Goal: Task Accomplishment & Management: Manage account settings

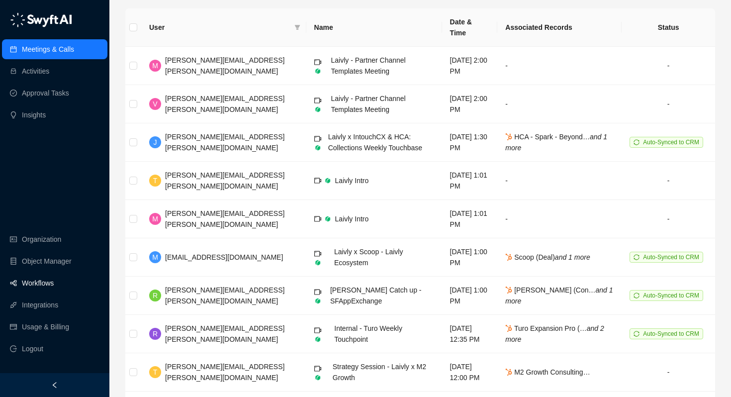
click at [50, 278] on link "Workflows" at bounding box center [38, 283] width 32 height 20
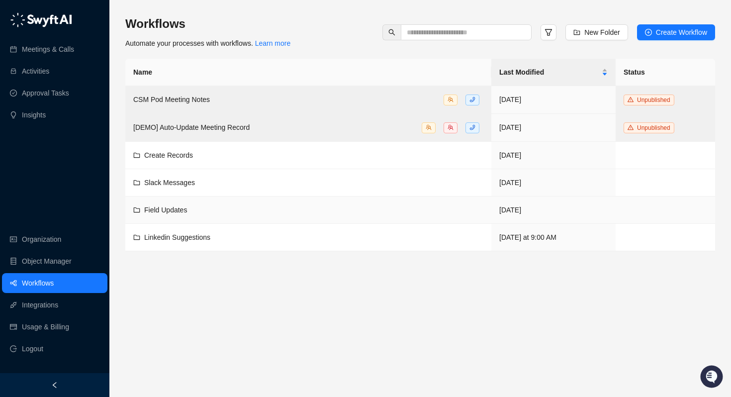
click at [166, 206] on span "Field Updates" at bounding box center [165, 210] width 43 height 8
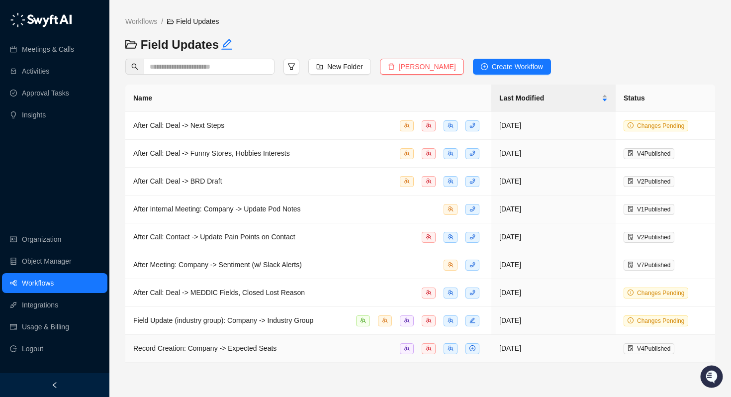
click at [197, 350] on span "Record Creation: Company -> Expected Seats" at bounding box center [204, 348] width 143 height 8
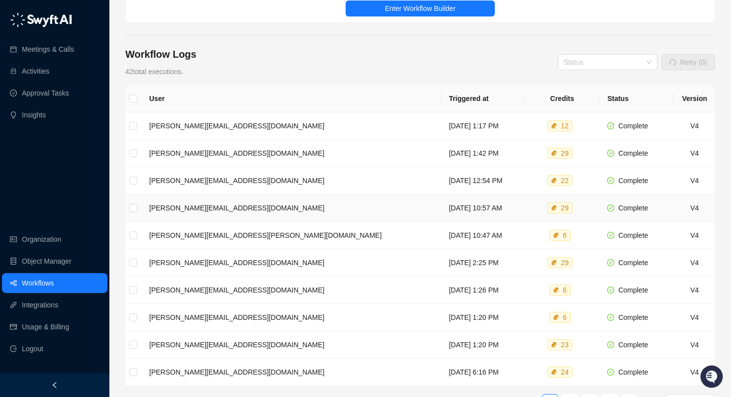
scroll to position [73, 0]
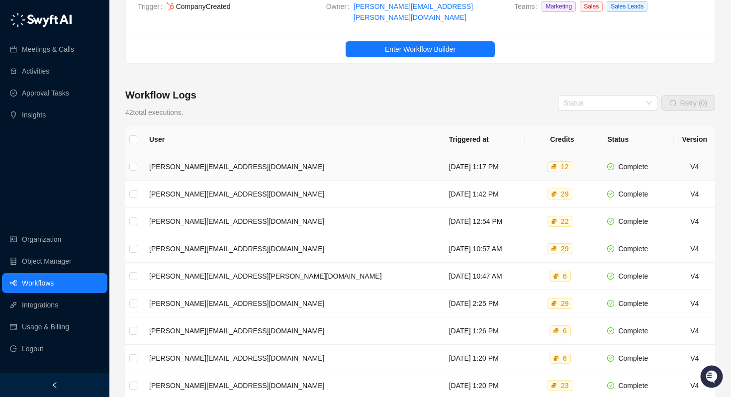
click at [441, 155] on td "[DATE] 1:17 PM" at bounding box center [483, 166] width 84 height 27
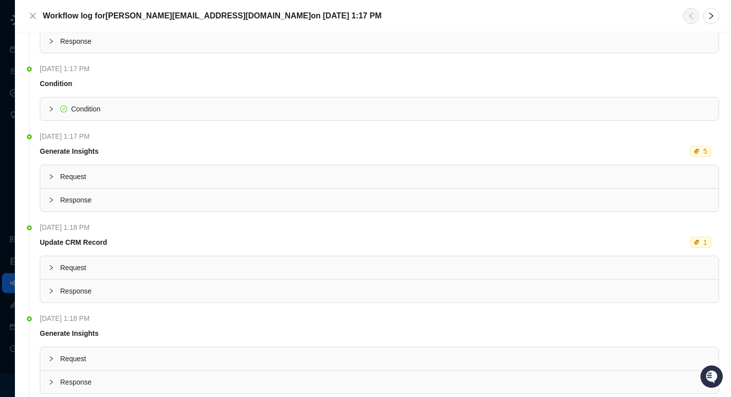
scroll to position [99, 0]
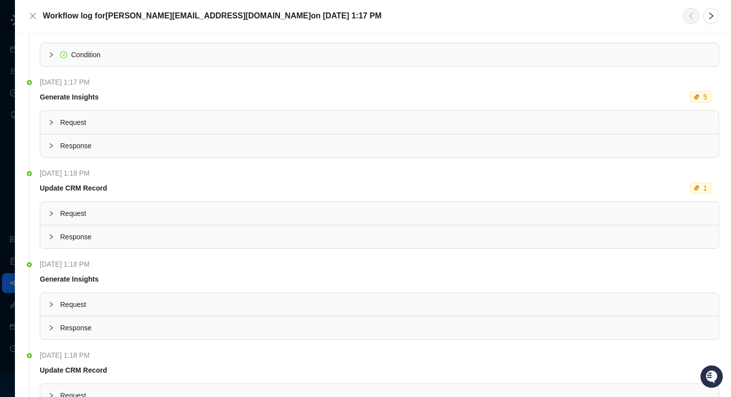
click at [47, 125] on div "Request" at bounding box center [379, 122] width 678 height 23
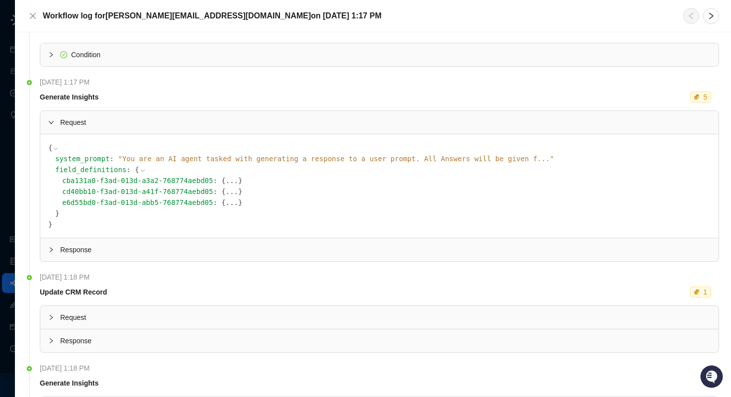
click at [47, 125] on div "Request" at bounding box center [379, 122] width 678 height 23
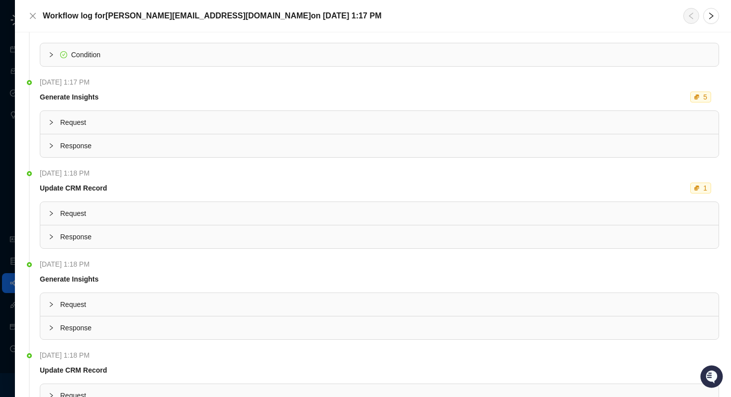
click at [52, 157] on div "Request { system_prompt : " You are an AI agent tasked with generating a respon…" at bounding box center [379, 133] width 679 height 47
click at [51, 148] on icon "collapsed" at bounding box center [51, 146] width 6 height 6
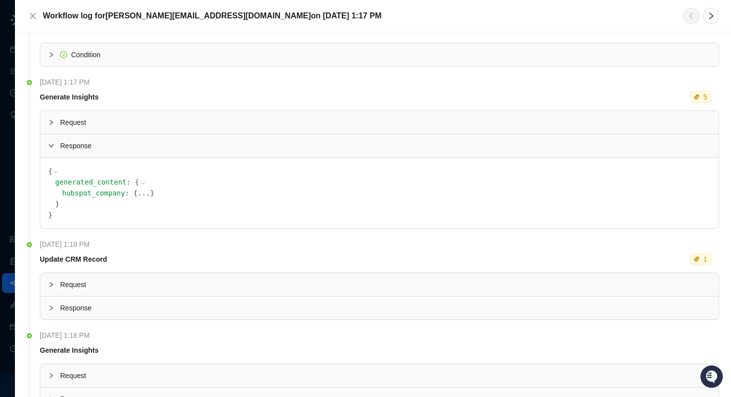
click at [51, 148] on icon "expanded" at bounding box center [51, 146] width 6 height 6
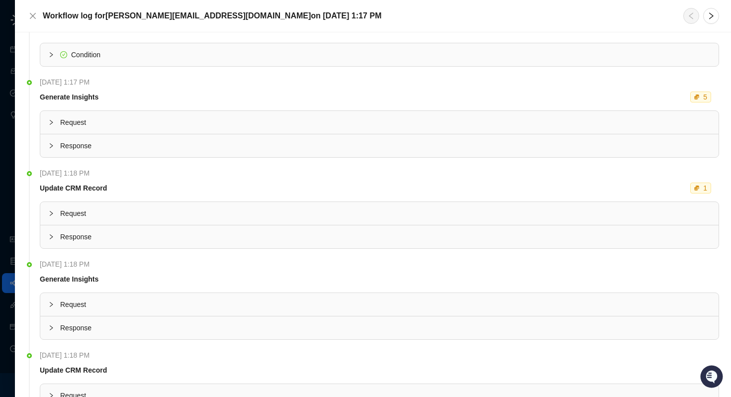
click at [51, 148] on icon "collapsed" at bounding box center [51, 146] width 6 height 6
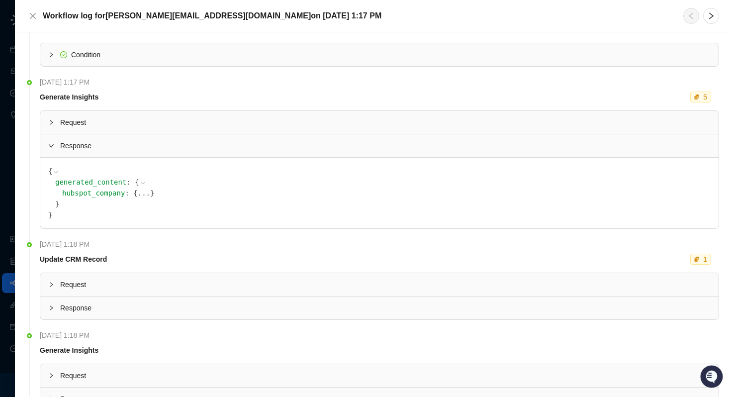
click at [138, 191] on button "..." at bounding box center [144, 192] width 12 height 11
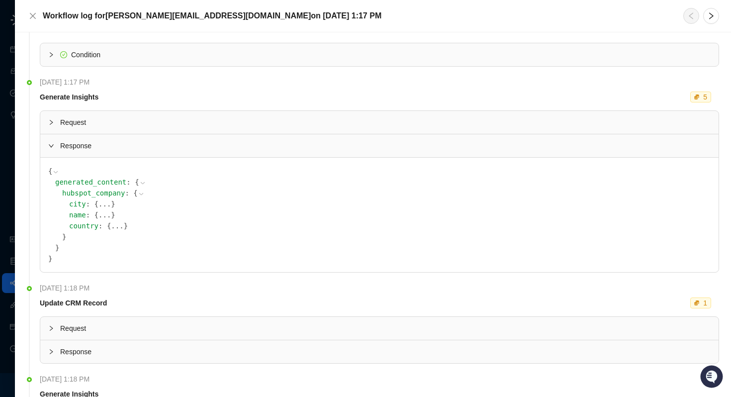
click at [138, 191] on icon at bounding box center [141, 193] width 7 height 7
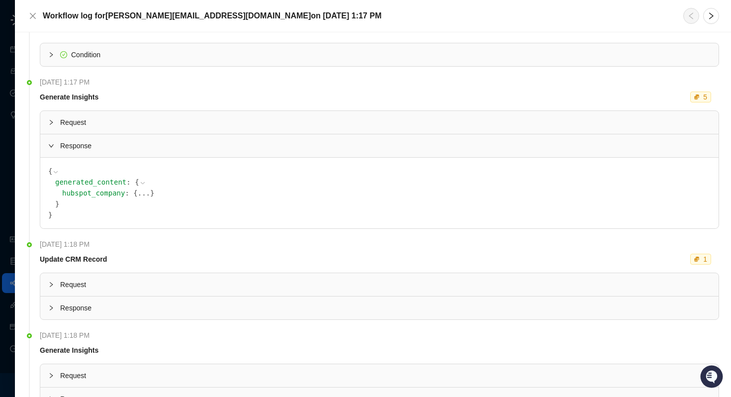
click at [138, 192] on button "..." at bounding box center [144, 192] width 12 height 11
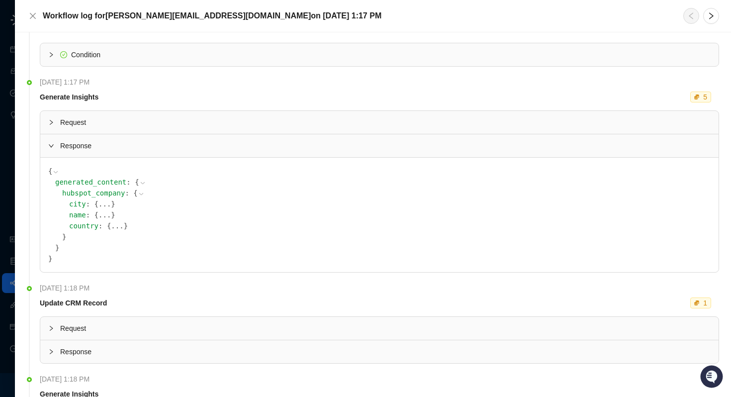
click at [98, 204] on button "..." at bounding box center [104, 203] width 12 height 11
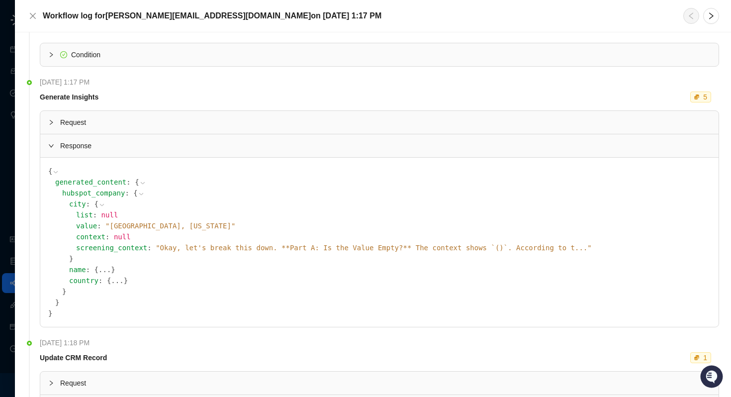
click at [98, 204] on icon at bounding box center [101, 204] width 7 height 7
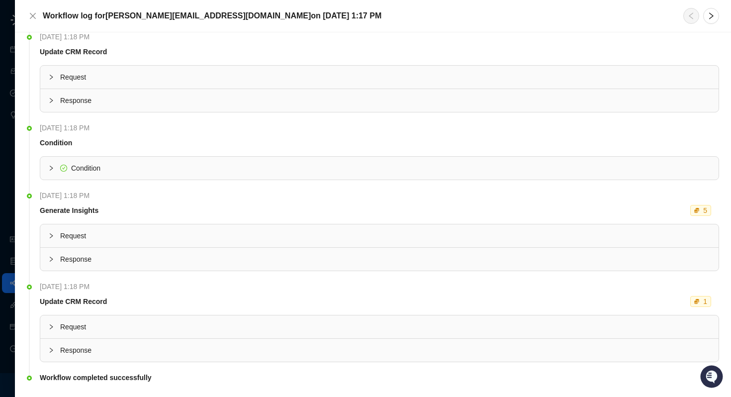
scroll to position [557, 0]
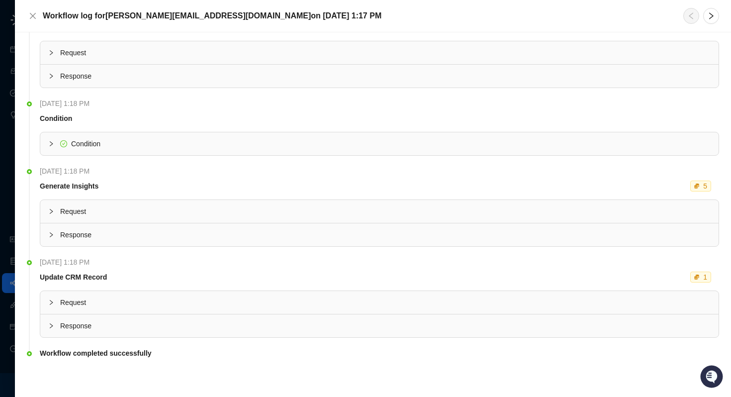
click at [56, 325] on div at bounding box center [54, 325] width 12 height 11
click at [58, 301] on div at bounding box center [54, 302] width 12 height 11
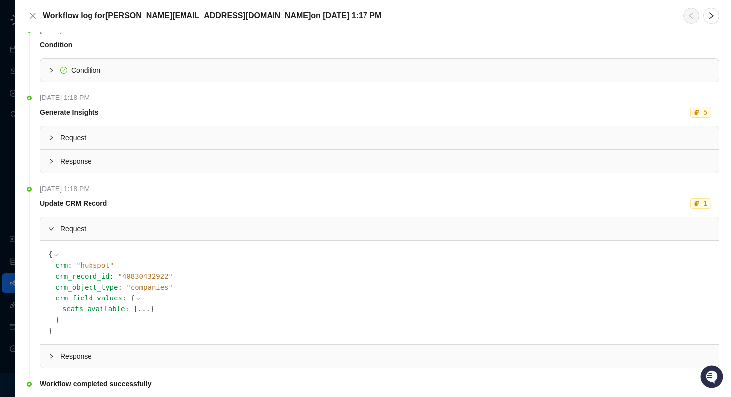
scroll to position [661, 0]
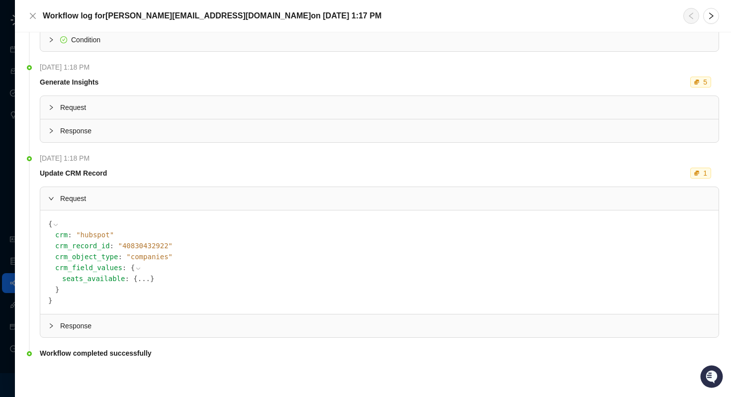
click at [58, 324] on div at bounding box center [54, 325] width 12 height 11
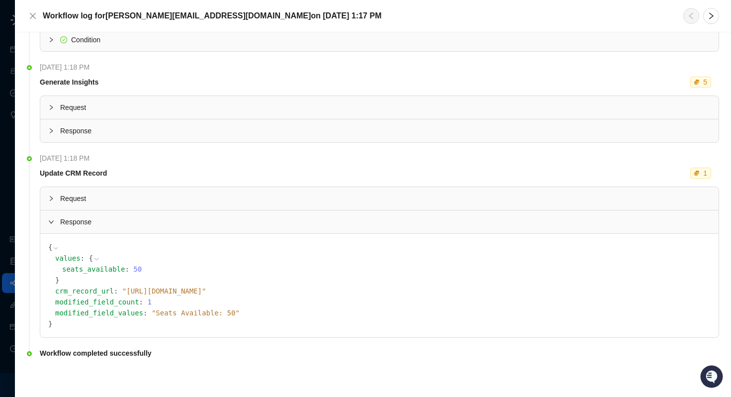
scroll to position [609, 0]
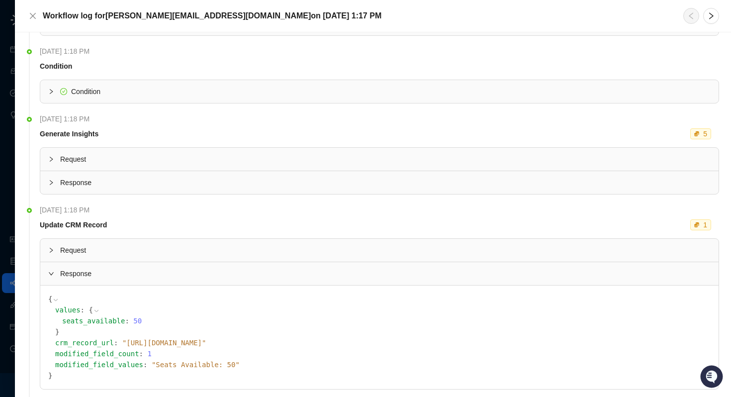
click at [50, 189] on div "Response" at bounding box center [379, 182] width 678 height 23
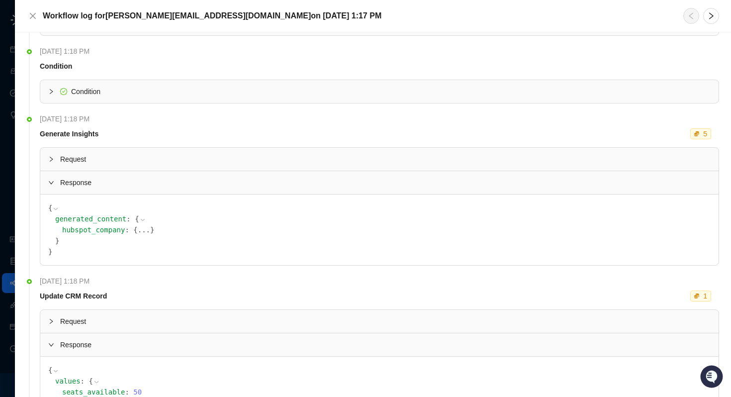
click at [138, 230] on button "..." at bounding box center [144, 229] width 12 height 11
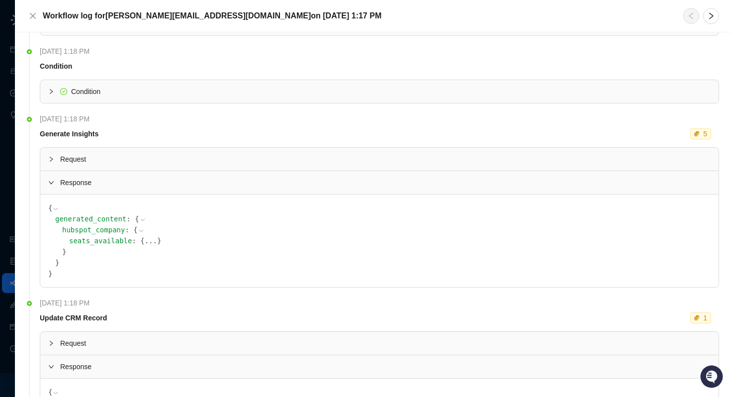
click at [145, 244] on button "..." at bounding box center [151, 240] width 12 height 11
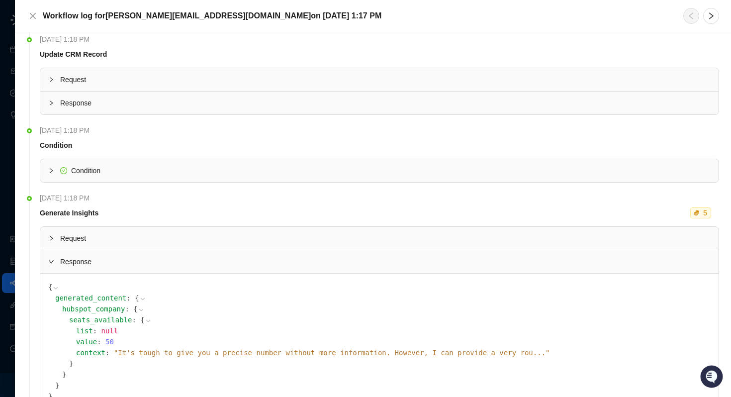
scroll to position [481, 0]
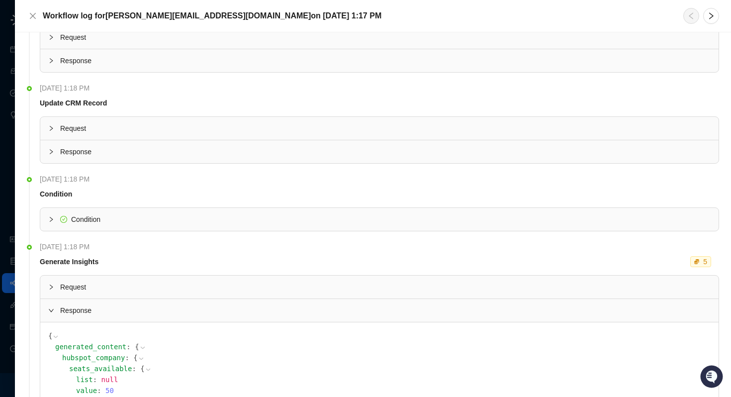
click at [60, 150] on span "Response" at bounding box center [385, 151] width 650 height 11
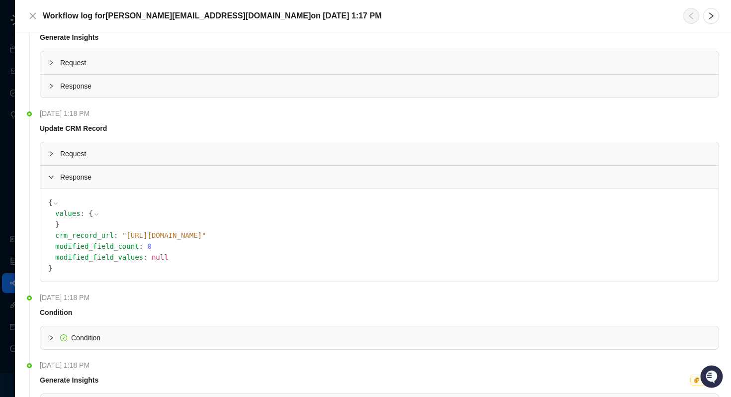
scroll to position [433, 0]
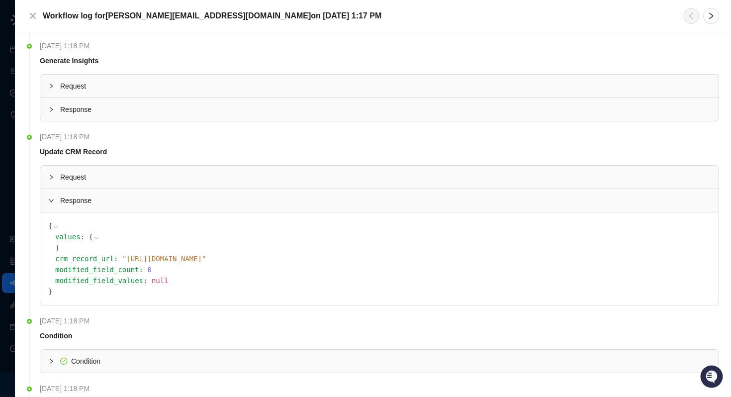
click at [94, 183] on div "Request" at bounding box center [379, 177] width 678 height 23
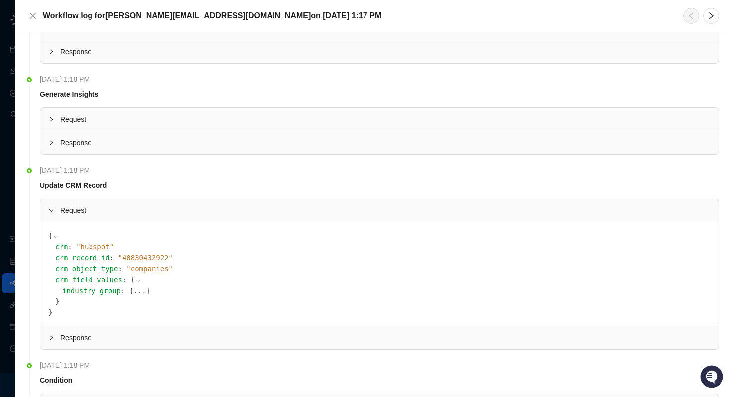
scroll to position [428, 0]
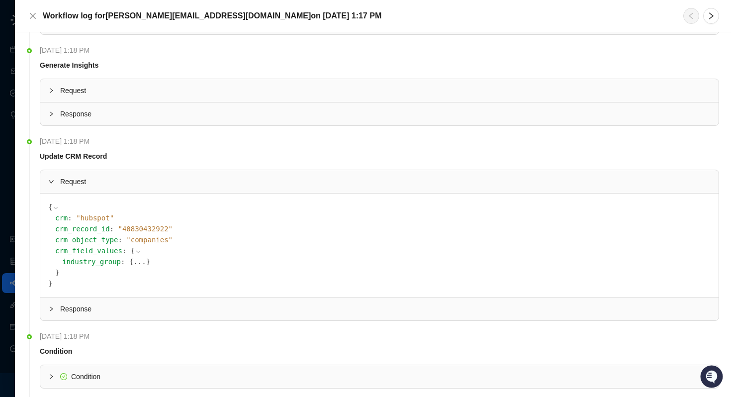
click at [133, 260] on button "..." at bounding box center [139, 261] width 12 height 11
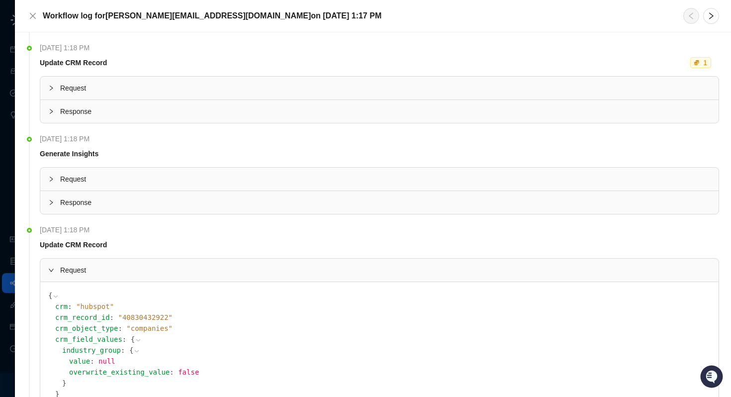
scroll to position [325, 0]
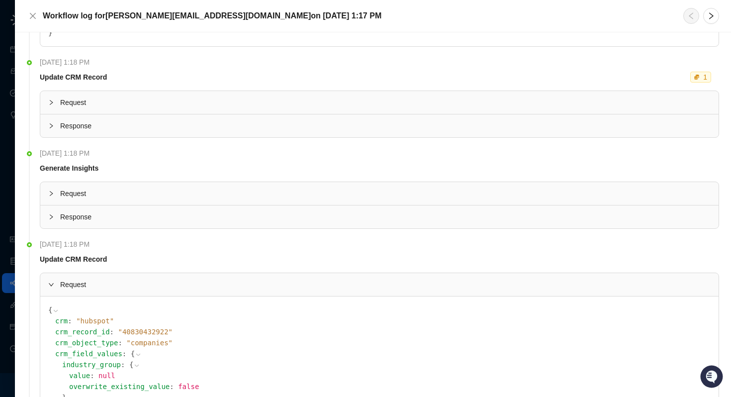
click at [72, 124] on span "Response" at bounding box center [385, 125] width 650 height 11
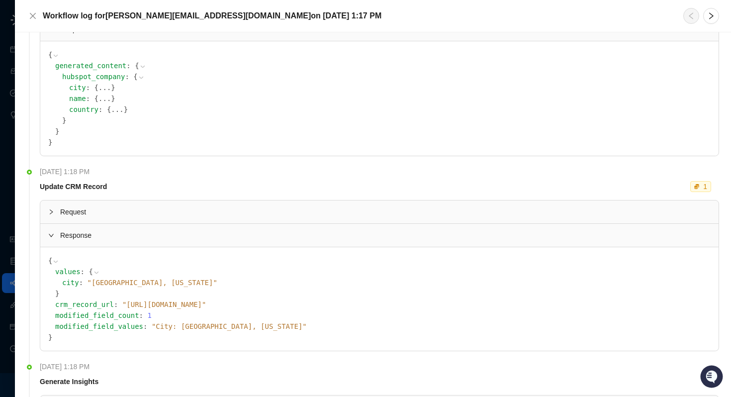
scroll to position [145, 0]
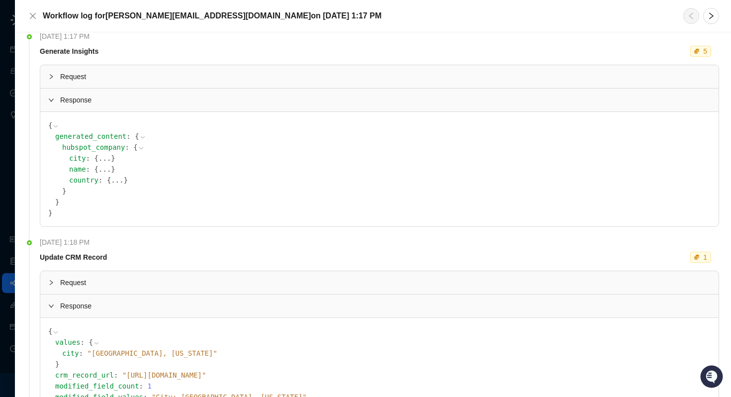
click at [107, 182] on span "{" at bounding box center [109, 180] width 4 height 8
click at [111, 182] on button "..." at bounding box center [117, 180] width 12 height 11
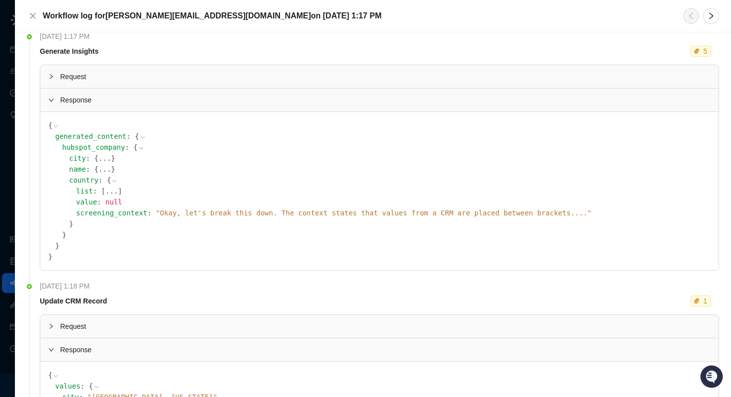
click at [98, 169] on button "..." at bounding box center [104, 169] width 12 height 11
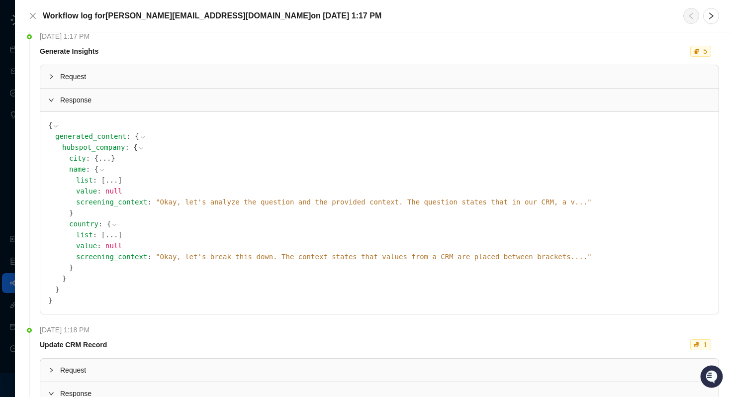
click at [98, 156] on button "..." at bounding box center [104, 158] width 12 height 11
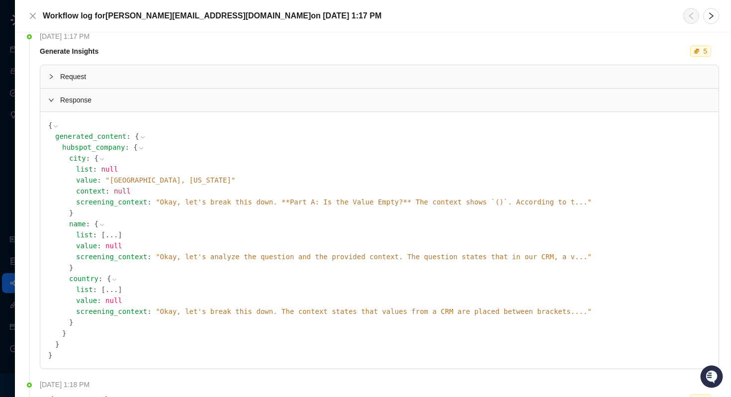
scroll to position [0, 0]
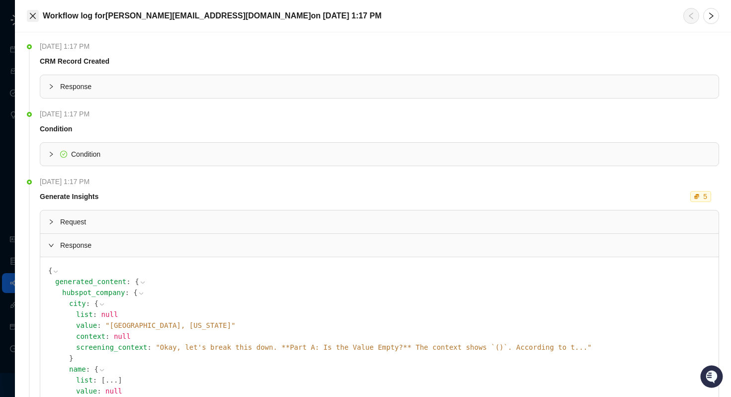
click at [37, 16] on button "Close" at bounding box center [33, 16] width 12 height 12
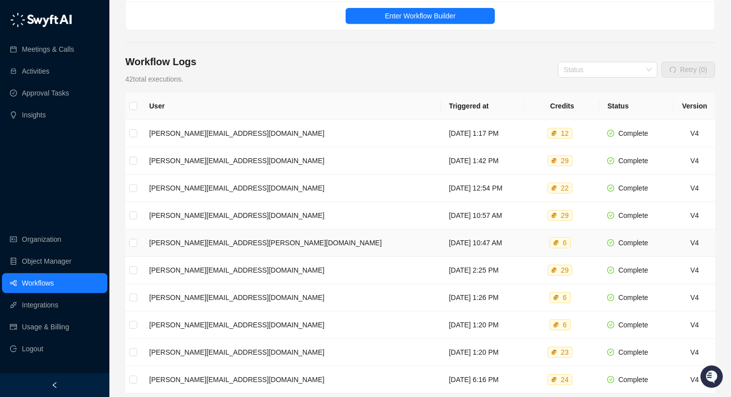
scroll to position [148, 0]
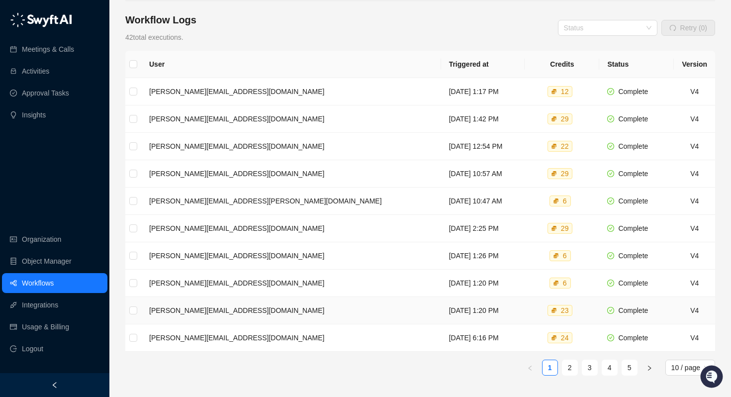
click at [441, 302] on td "[DATE] 1:20 PM" at bounding box center [483, 310] width 84 height 27
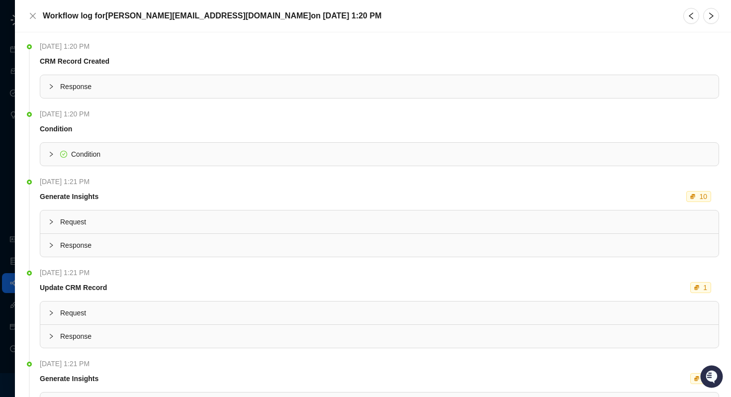
scroll to position [442, 0]
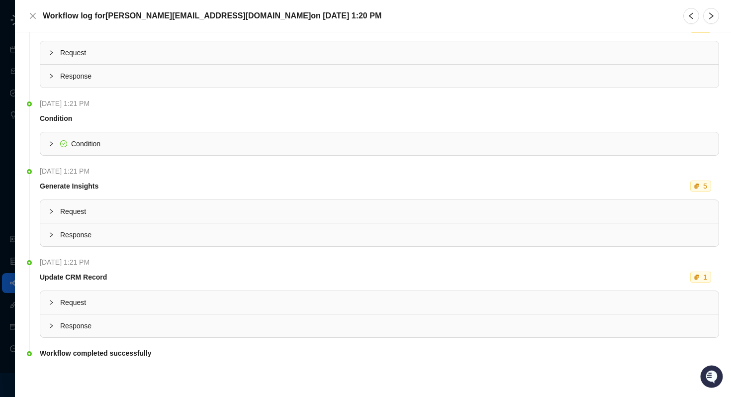
click at [50, 328] on icon "collapsed" at bounding box center [51, 326] width 6 height 6
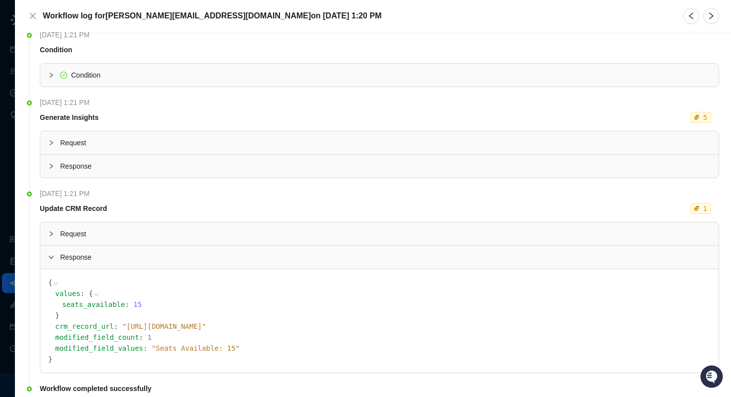
scroll to position [491, 0]
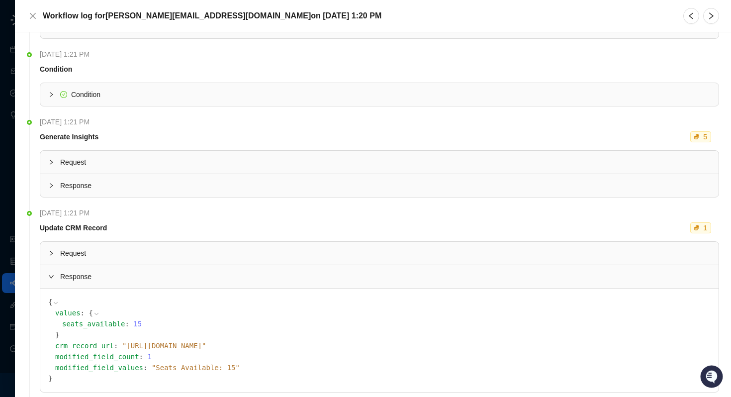
click at [59, 177] on div "Response" at bounding box center [379, 185] width 678 height 23
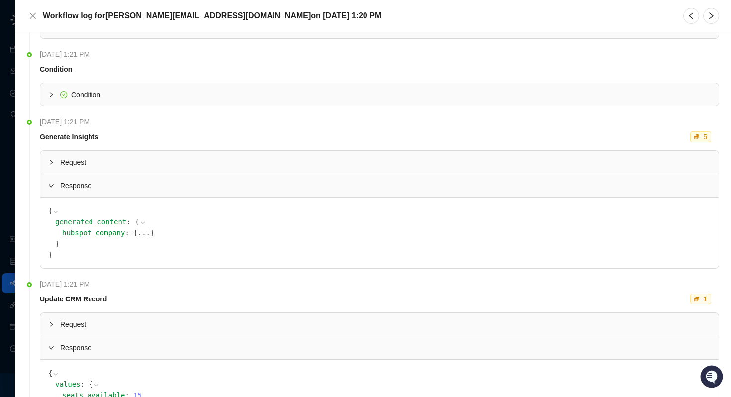
click at [138, 236] on button "..." at bounding box center [144, 232] width 12 height 11
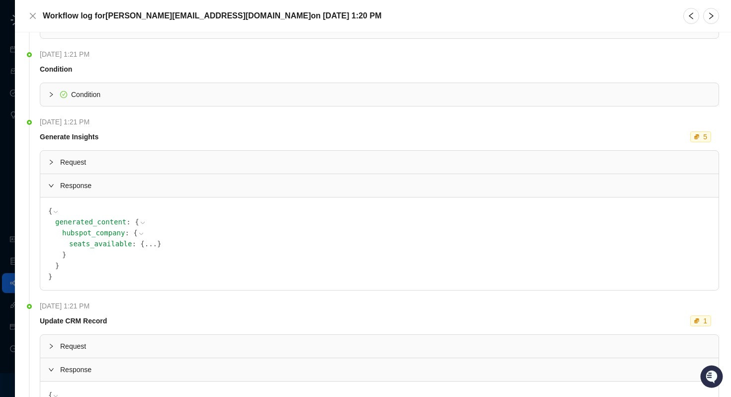
click at [145, 246] on button "..." at bounding box center [151, 243] width 12 height 11
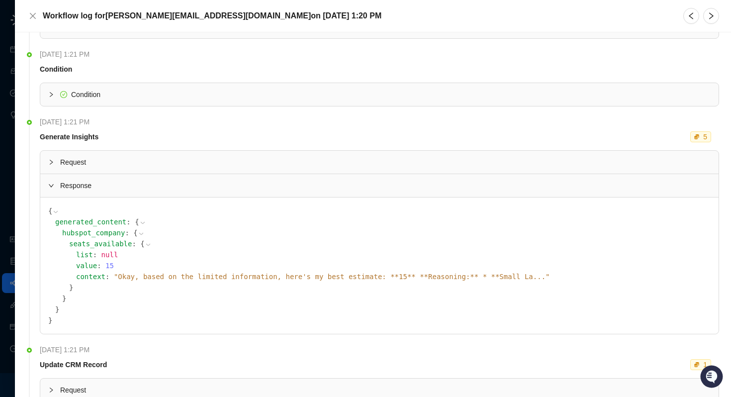
scroll to position [0, 0]
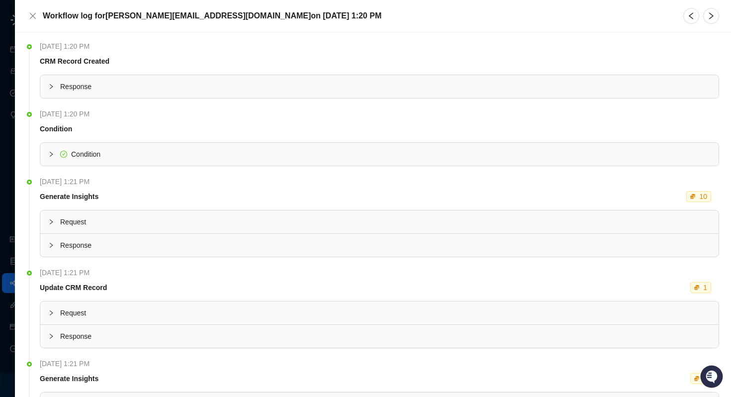
click at [32, 2] on div "Workflow log for [PERSON_NAME][EMAIL_ADDRESS][DOMAIN_NAME] [DATE][DATE] 1:20 PM" at bounding box center [373, 16] width 716 height 32
click at [32, 13] on icon "close" at bounding box center [33, 16] width 8 height 8
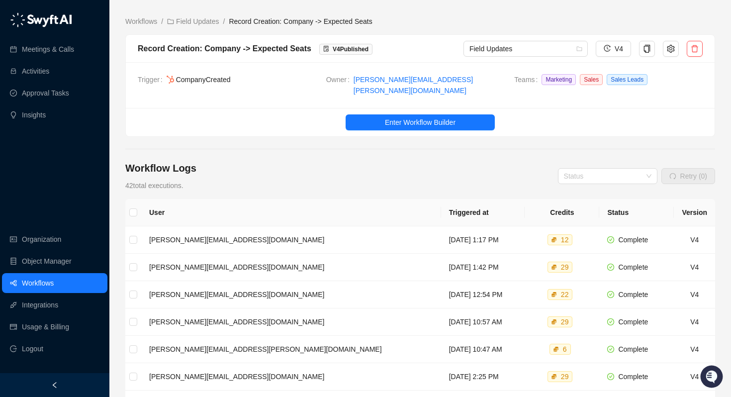
click at [35, 286] on link "Workflows" at bounding box center [38, 283] width 32 height 20
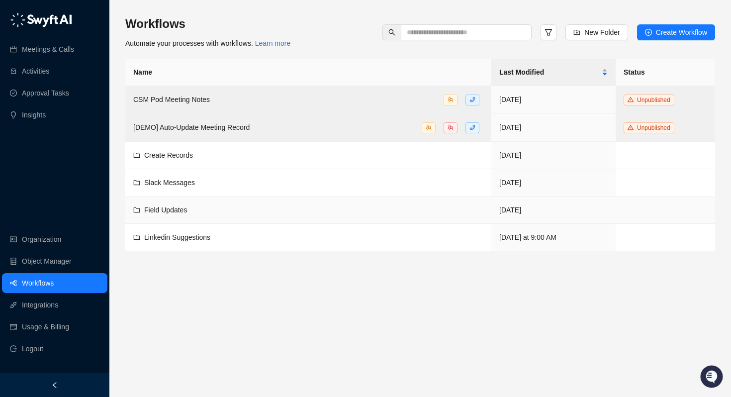
click at [166, 217] on td "Field Updates" at bounding box center [308, 209] width 366 height 27
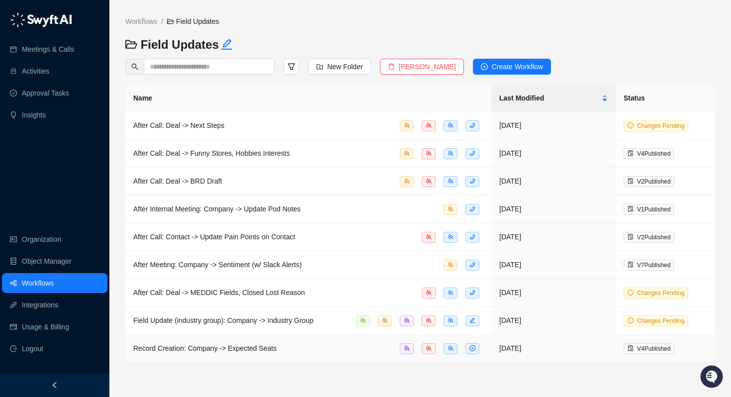
click at [189, 344] on span "Record Creation: Company -> Expected Seats" at bounding box center [204, 348] width 143 height 8
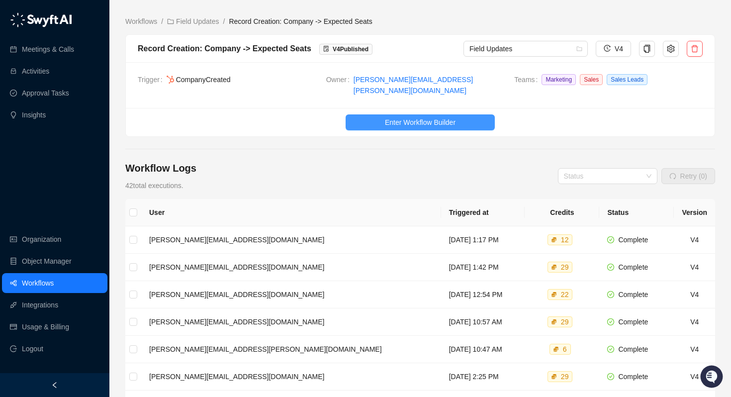
click at [457, 118] on button "Enter Workflow Builder" at bounding box center [420, 122] width 149 height 16
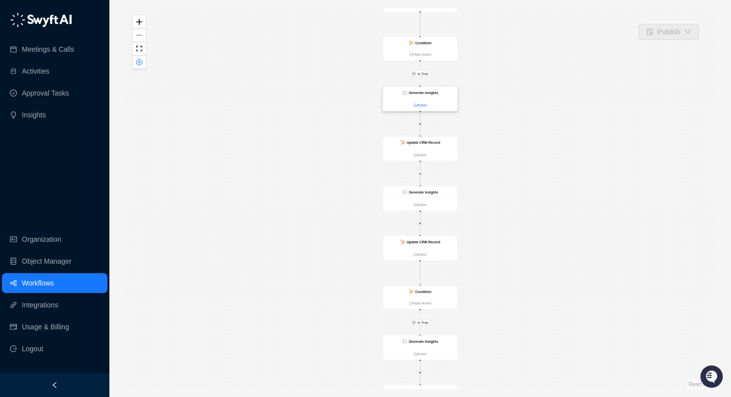
click at [419, 106] on link "Action" at bounding box center [420, 104] width 74 height 5
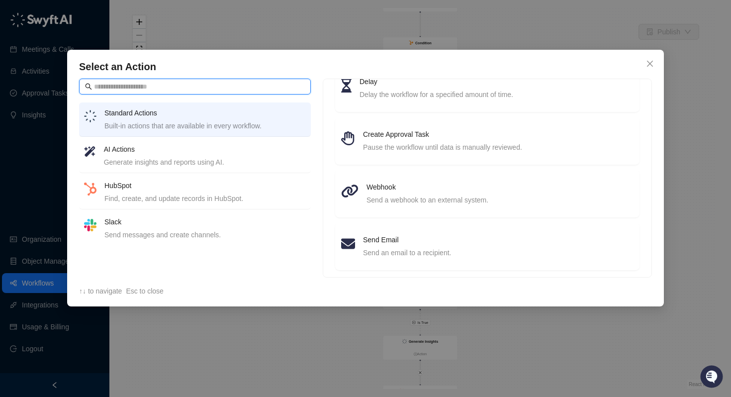
scroll to position [142, 0]
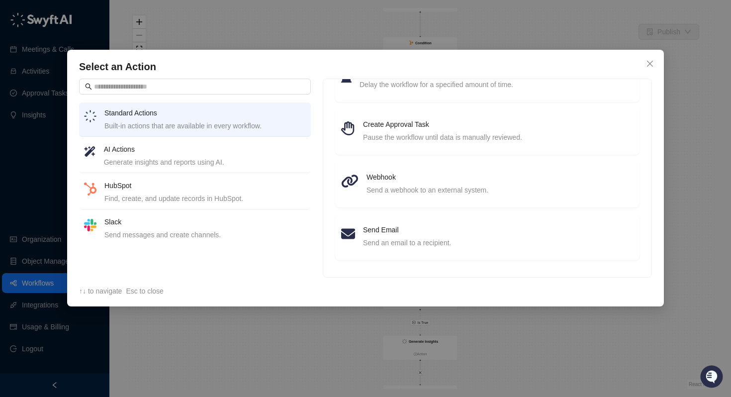
click at [152, 186] on h4 "HubSpot" at bounding box center [204, 185] width 201 height 11
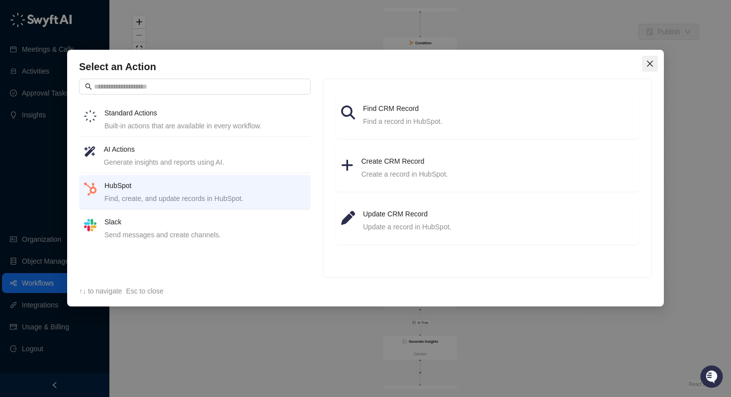
click at [648, 65] on icon "close" at bounding box center [650, 64] width 8 height 8
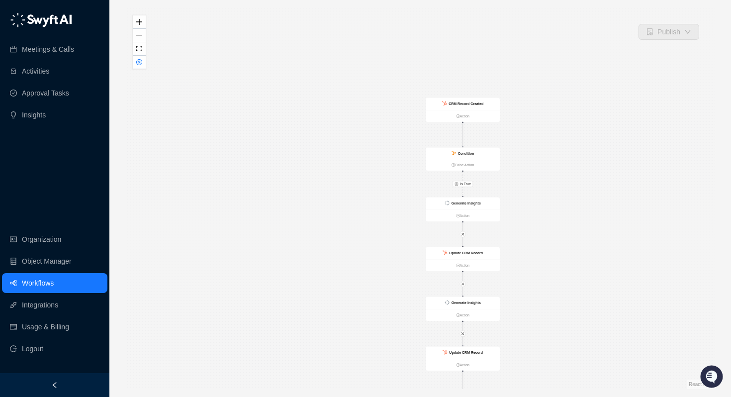
drag, startPoint x: 554, startPoint y: 63, endPoint x: 552, endPoint y: 162, distance: 99.0
click at [552, 162] on div "Is True Is True CRM Record Created Action Condition False Action Generate Insig…" at bounding box center [420, 198] width 590 height 381
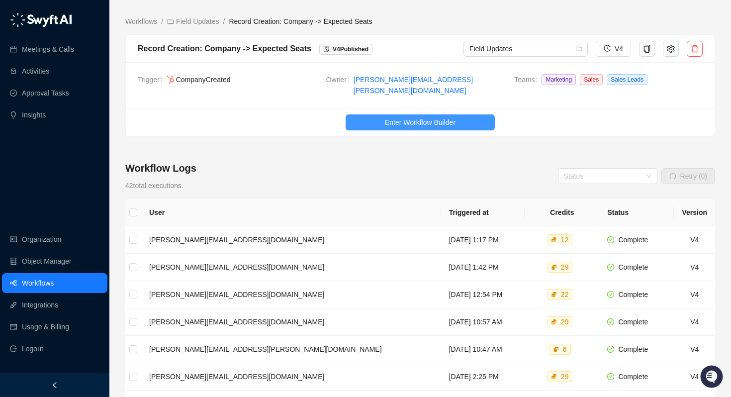
click at [394, 117] on span "Enter Workflow Builder" at bounding box center [420, 122] width 71 height 11
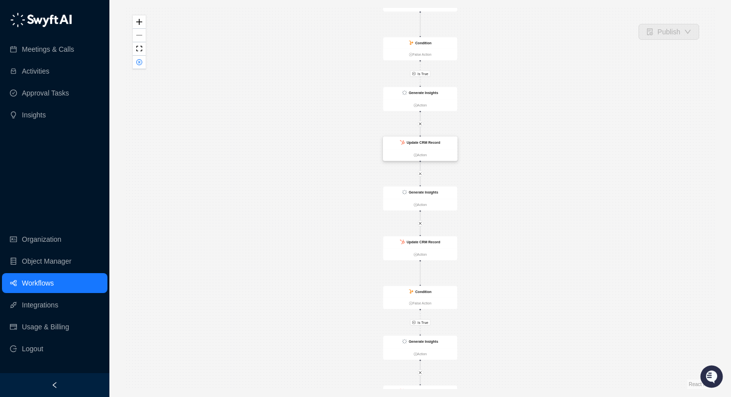
click at [418, 144] on strong "Update CRM Record" at bounding box center [424, 142] width 34 height 4
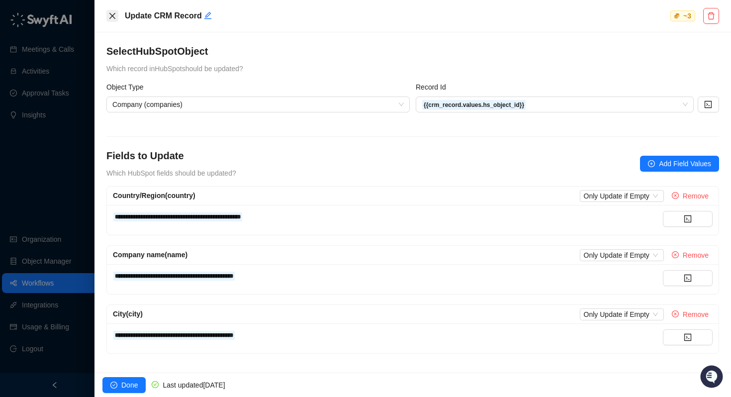
click at [110, 13] on icon "close" at bounding box center [112, 16] width 6 height 6
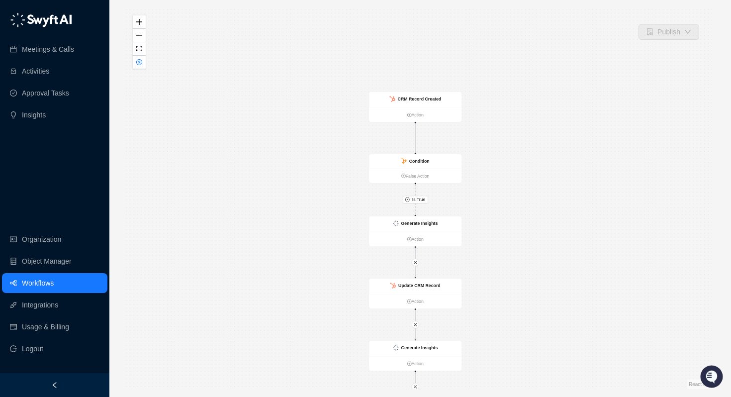
drag, startPoint x: 509, startPoint y: 87, endPoint x: 528, endPoint y: 228, distance: 141.9
click at [528, 228] on div "Is True Is True CRM Record Created Action Condition False Action Generate Insig…" at bounding box center [420, 198] width 590 height 381
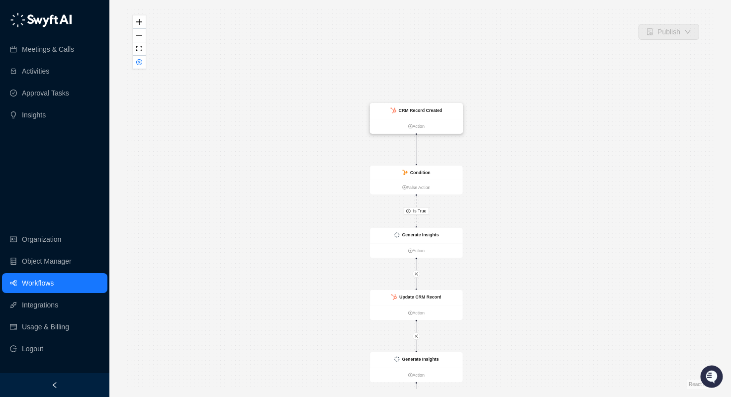
click at [414, 109] on strong "CRM Record Created" at bounding box center [421, 110] width 44 height 5
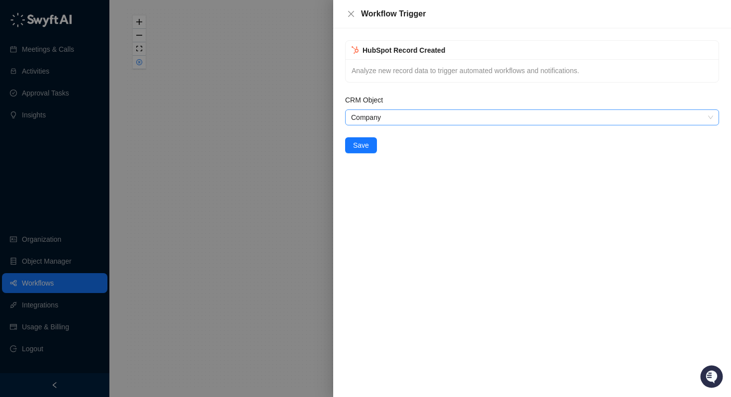
click at [370, 113] on span "Company" at bounding box center [532, 117] width 362 height 15
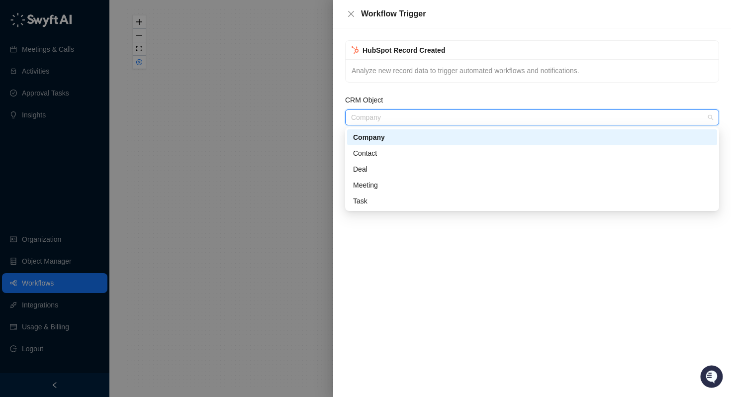
click at [396, 89] on div "HubSpot Record Created Analyze new record data to trigger automated workflows a…" at bounding box center [532, 96] width 382 height 113
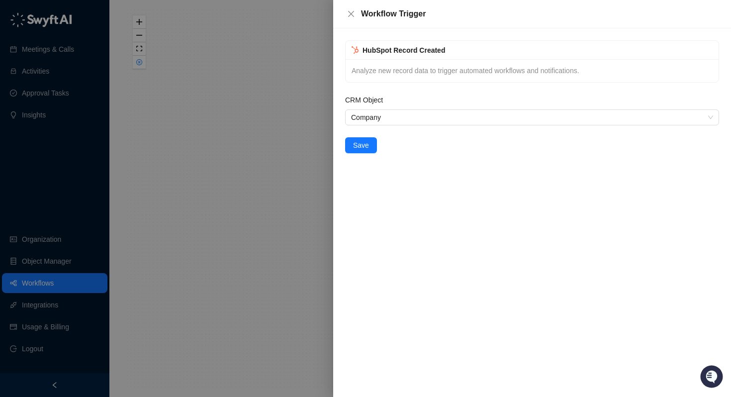
click at [436, 185] on div "HubSpot Record Created Analyze new record data to trigger automated workflows a…" at bounding box center [532, 212] width 398 height 369
click at [527, 111] on span "Company" at bounding box center [532, 117] width 362 height 15
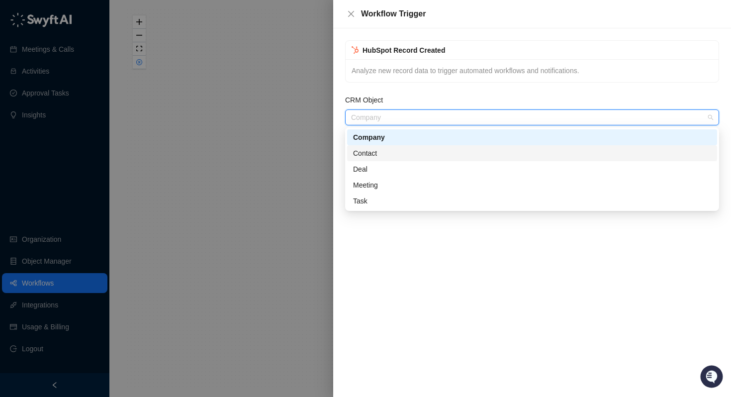
click at [453, 151] on div "Contact" at bounding box center [532, 153] width 358 height 11
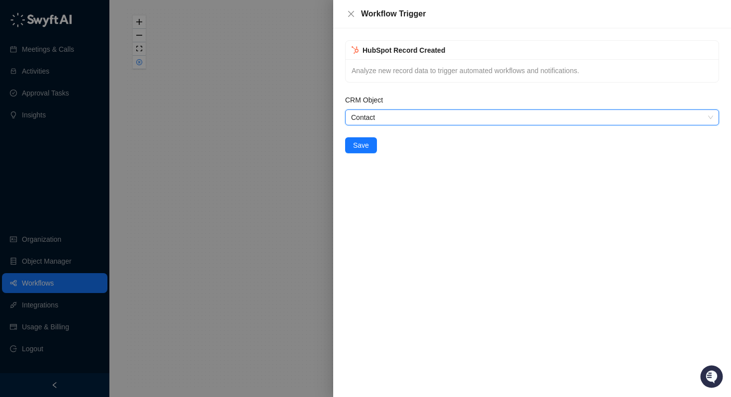
click at [436, 113] on span "Contact" at bounding box center [532, 117] width 362 height 15
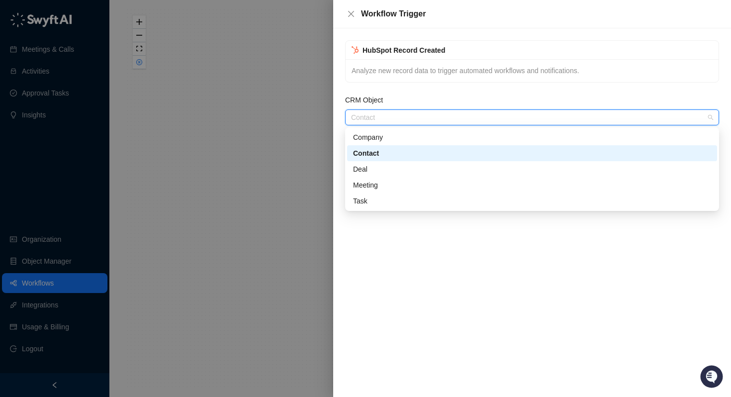
click at [409, 135] on div "Company" at bounding box center [532, 137] width 358 height 11
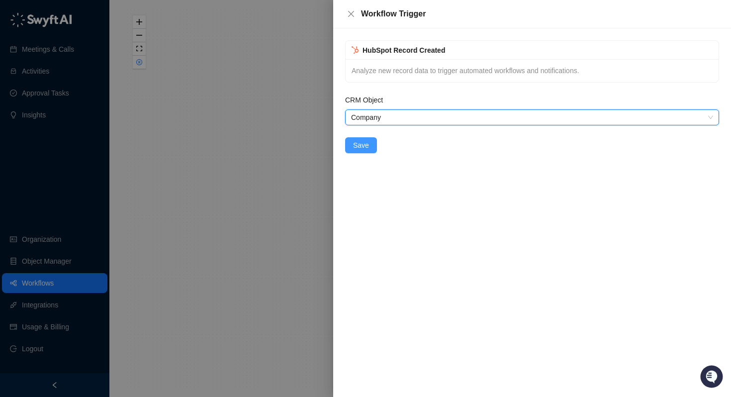
click at [354, 147] on span "Save" at bounding box center [361, 145] width 16 height 11
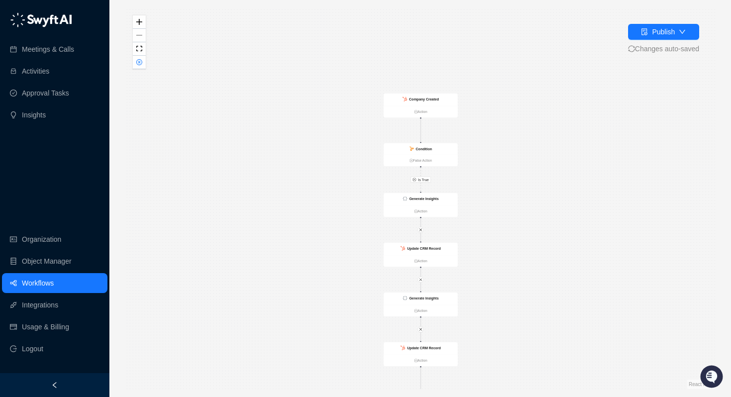
drag, startPoint x: 478, startPoint y: 44, endPoint x: 477, endPoint y: 148, distance: 103.9
click at [477, 148] on div "Is True Is True Company Created Action Condition False Action Generate Insights…" at bounding box center [420, 198] width 590 height 381
click at [410, 96] on strong "Company Created" at bounding box center [423, 97] width 30 height 4
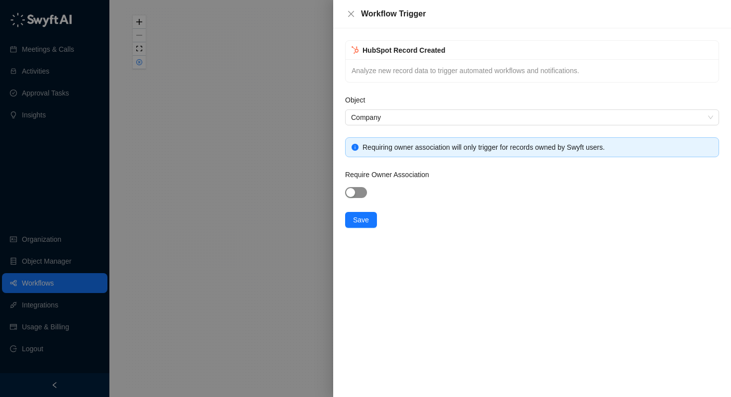
click at [351, 194] on div "button" at bounding box center [350, 192] width 9 height 9
click at [356, 181] on div "Require Owner Association" at bounding box center [532, 176] width 374 height 15
click at [356, 192] on span "button" at bounding box center [356, 192] width 22 height 11
click at [361, 222] on span "Save" at bounding box center [361, 219] width 16 height 11
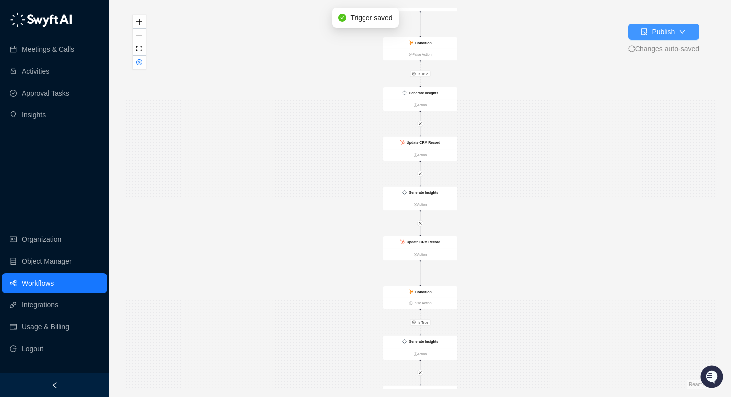
click at [665, 31] on div "Publish" at bounding box center [663, 31] width 23 height 11
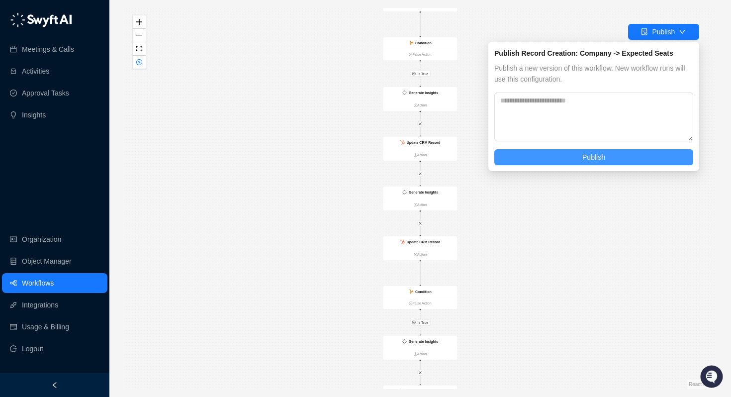
click at [585, 162] on span "Publish" at bounding box center [593, 157] width 23 height 11
